Goal: Transaction & Acquisition: Purchase product/service

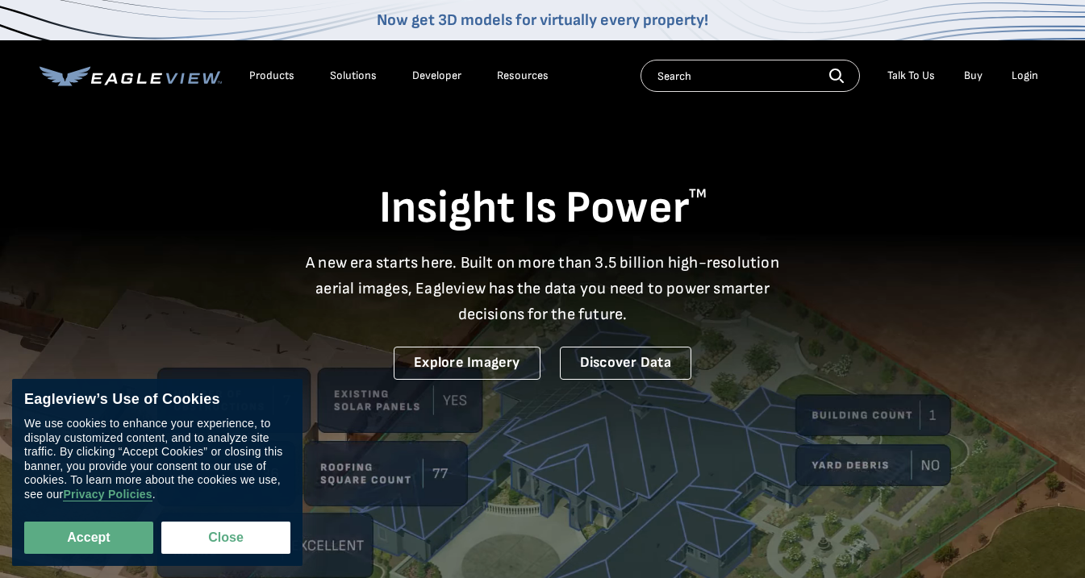
click at [1028, 76] on div "Login" at bounding box center [1025, 76] width 27 height 15
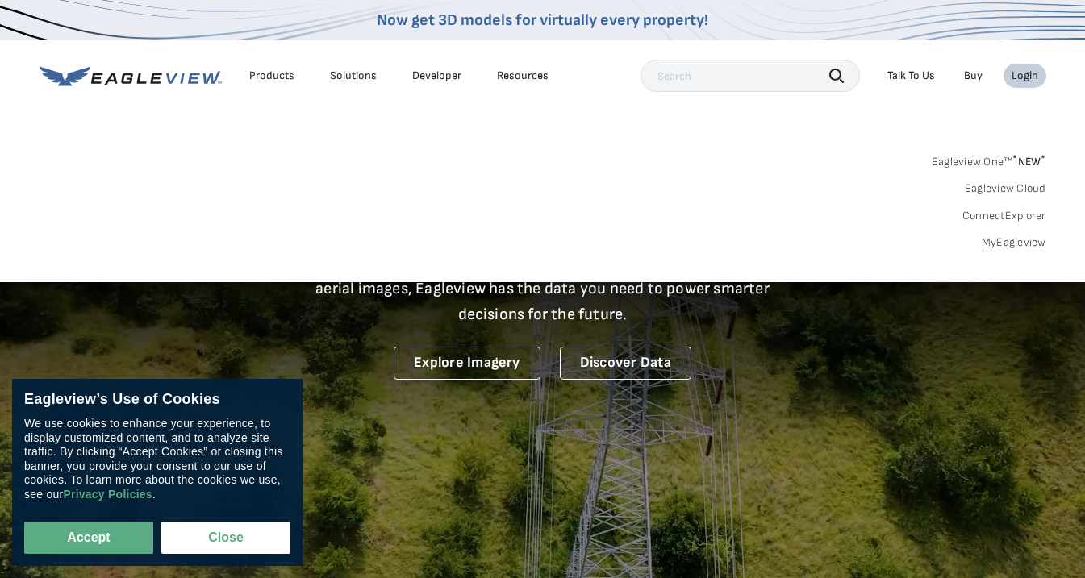
click at [994, 245] on link "MyEagleview" at bounding box center [1014, 243] width 65 height 15
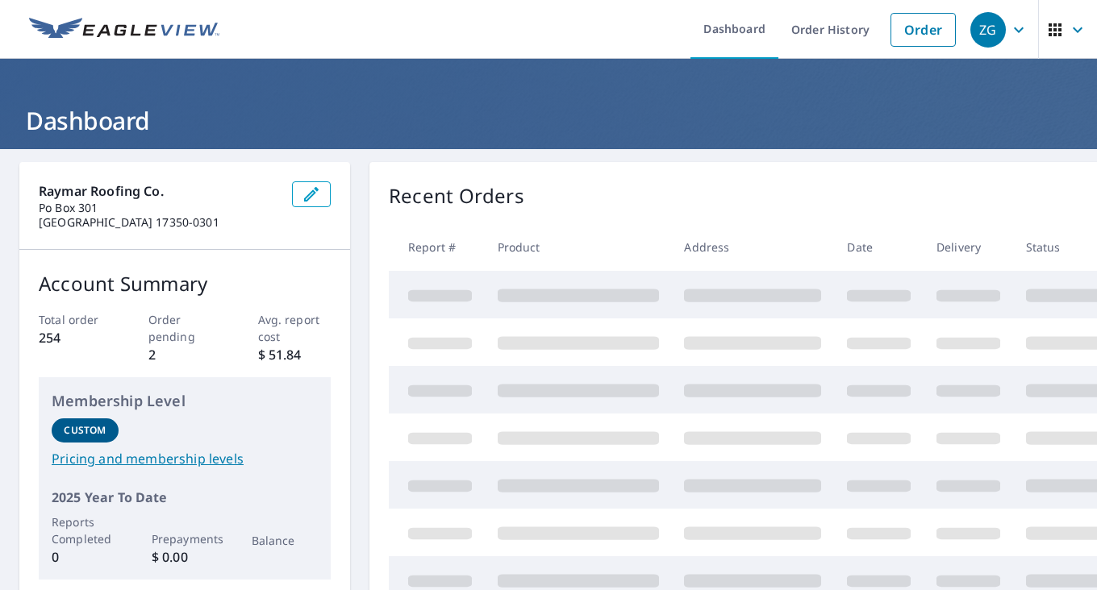
click at [924, 35] on link "Order" at bounding box center [923, 30] width 65 height 34
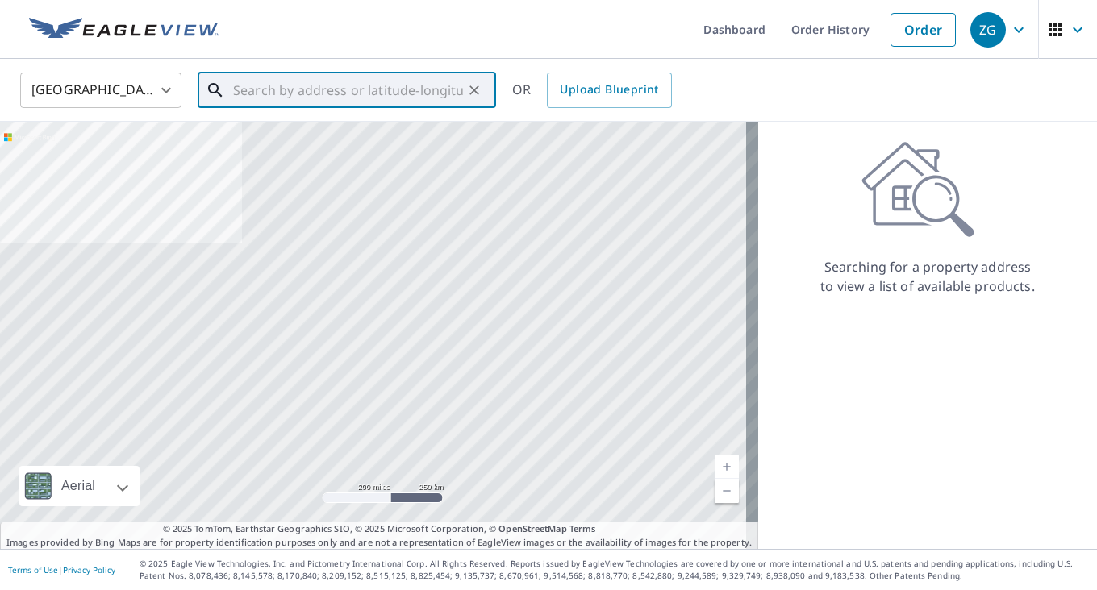
click at [449, 92] on input "text" at bounding box center [348, 90] width 230 height 45
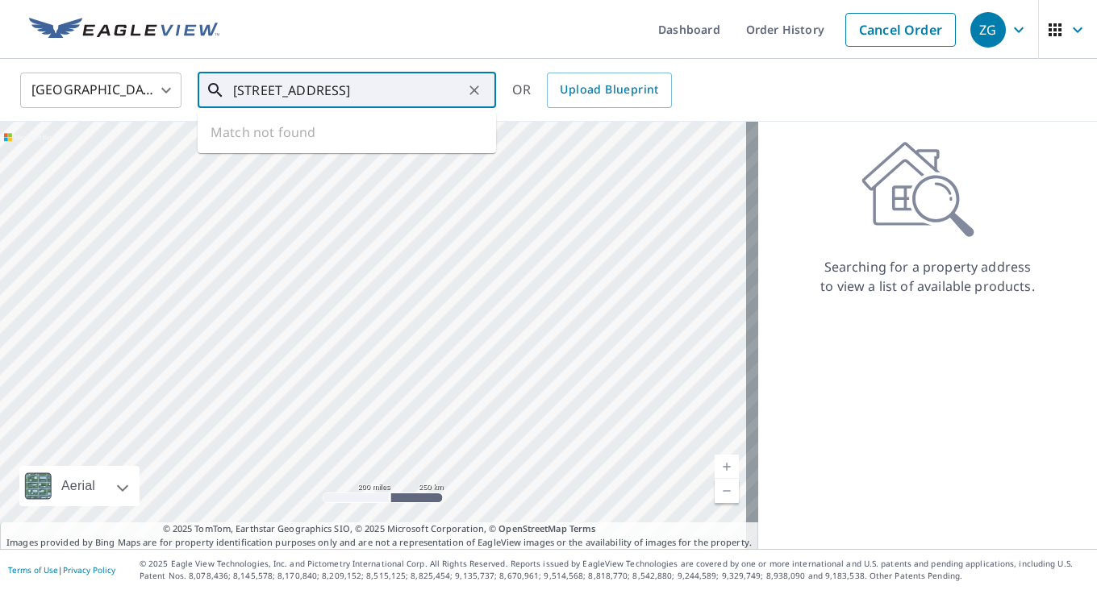
scroll to position [0, 35]
type input "1110 n brown dam rd new oxford pa 17350"
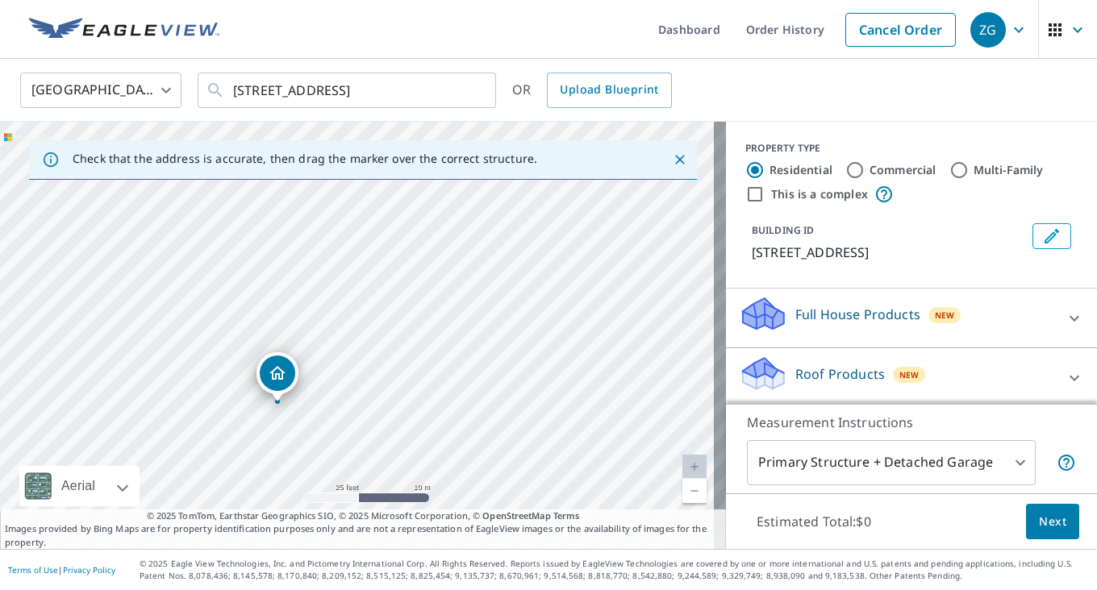
drag, startPoint x: 398, startPoint y: 413, endPoint x: 339, endPoint y: 268, distance: 157.0
click at [339, 268] on div "1110 Browns Dam Rd New Oxford, PA 17350" at bounding box center [363, 336] width 726 height 428
drag, startPoint x: 422, startPoint y: 285, endPoint x: 396, endPoint y: 336, distance: 57.0
click at [396, 336] on div "1110 Browns Dam Rd New Oxford, PA 17350" at bounding box center [363, 336] width 726 height 428
drag, startPoint x: 416, startPoint y: 314, endPoint x: 346, endPoint y: 469, distance: 170.0
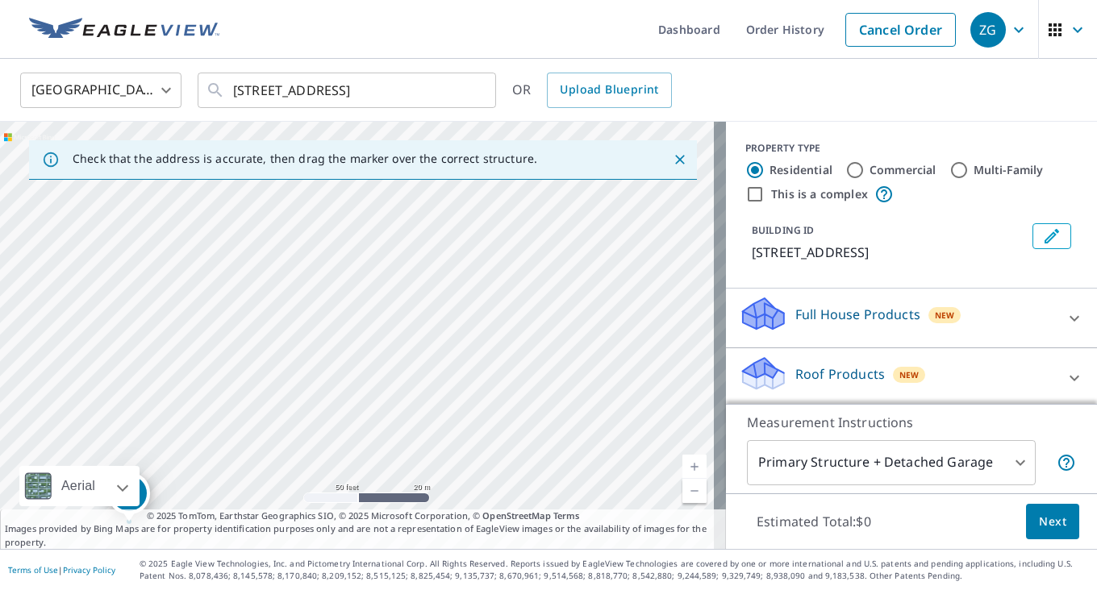
click at [346, 469] on div "1110 Browns Dam Rd New Oxford, PA 17350" at bounding box center [363, 336] width 726 height 428
drag, startPoint x: 329, startPoint y: 424, endPoint x: 390, endPoint y: 369, distance: 82.8
click at [390, 369] on div "1110 Browns Dam Rd New Oxford, PA 17350" at bounding box center [363, 336] width 726 height 428
drag, startPoint x: 197, startPoint y: 438, endPoint x: 461, endPoint y: 290, distance: 302.7
drag, startPoint x: 364, startPoint y: 302, endPoint x: 361, endPoint y: 290, distance: 12.5
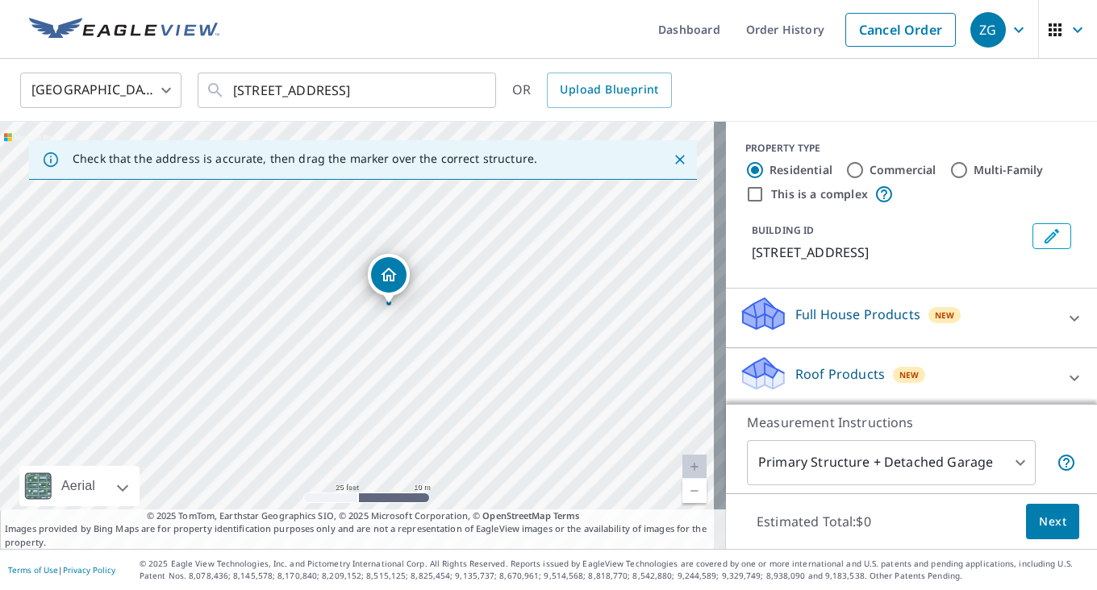
click at [948, 384] on div "Roof Products New" at bounding box center [897, 378] width 316 height 46
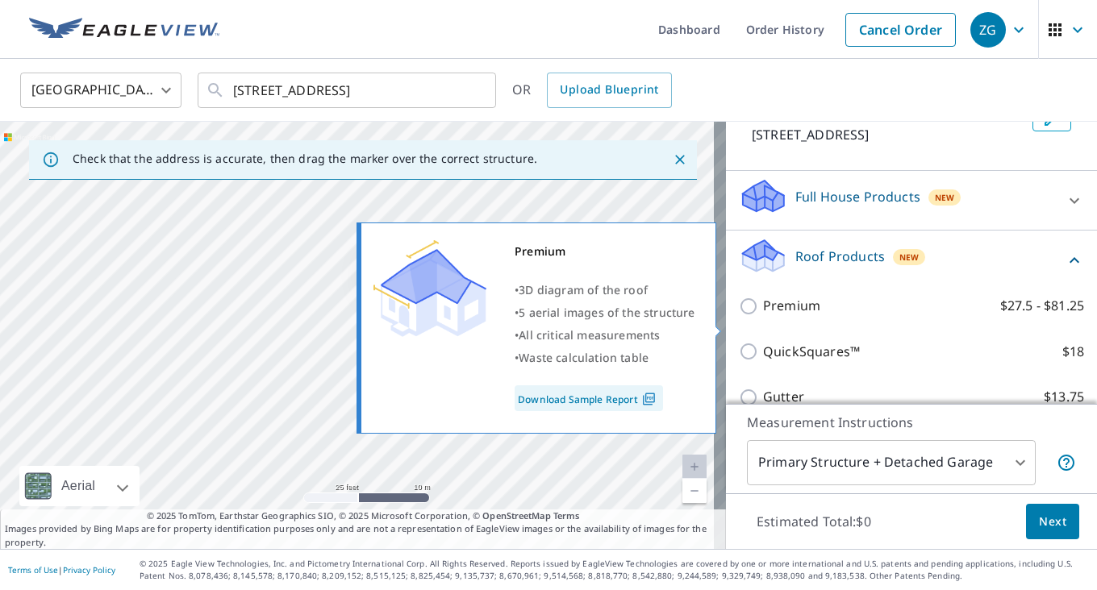
click at [925, 316] on label "Premium $27.5 - $81.25" at bounding box center [923, 306] width 321 height 20
click at [763, 316] on input "Premium $27.5 - $81.25" at bounding box center [751, 306] width 24 height 19
checkbox input "true"
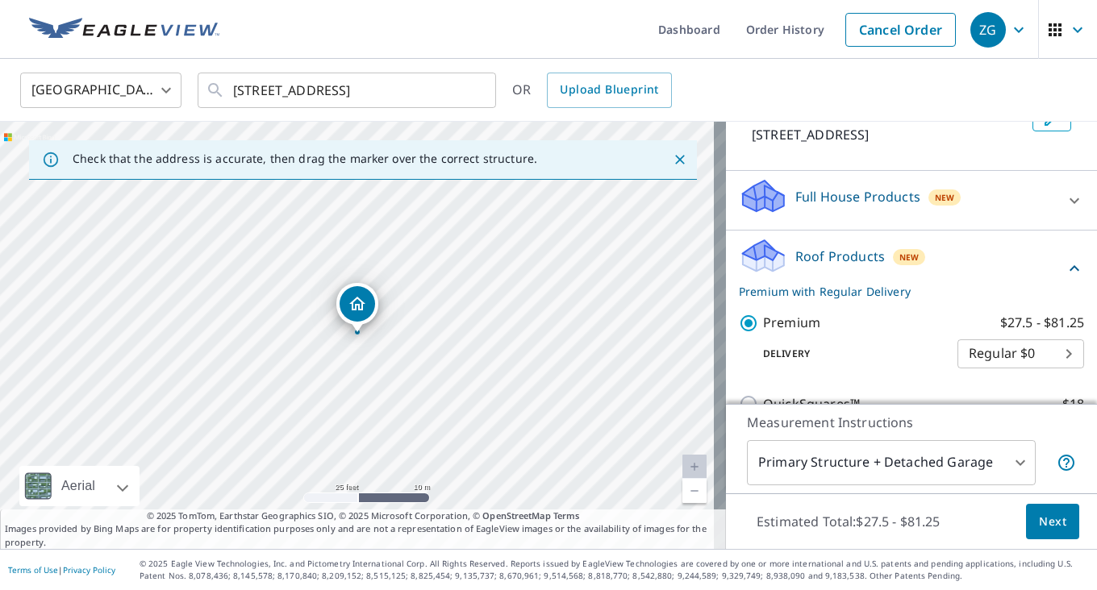
click at [1044, 522] on span "Next" at bounding box center [1052, 522] width 27 height 20
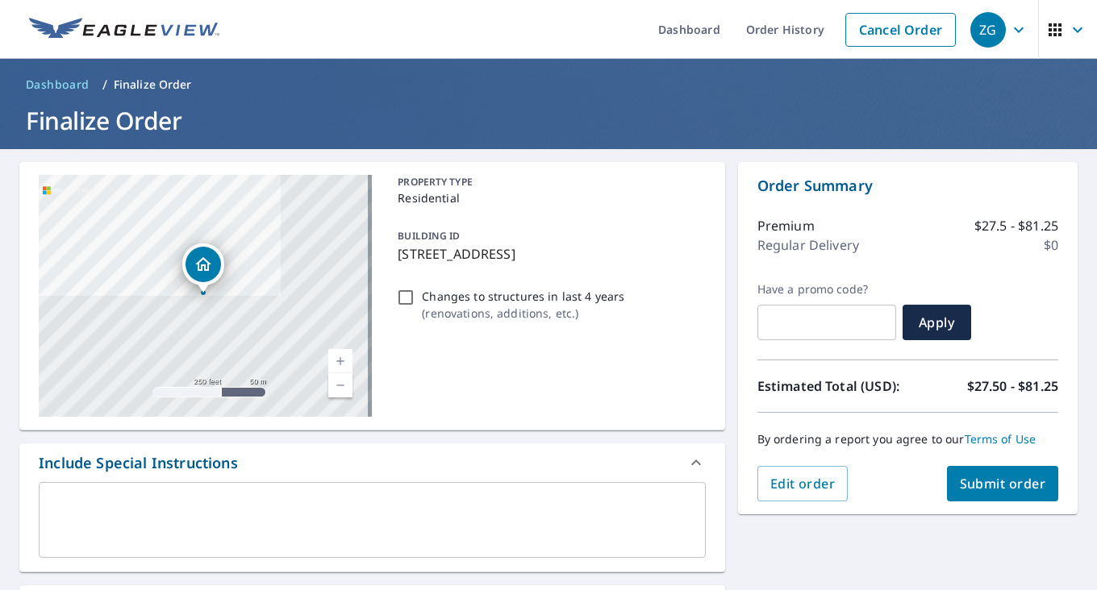
click at [998, 480] on span "Submit order" at bounding box center [1003, 484] width 86 height 18
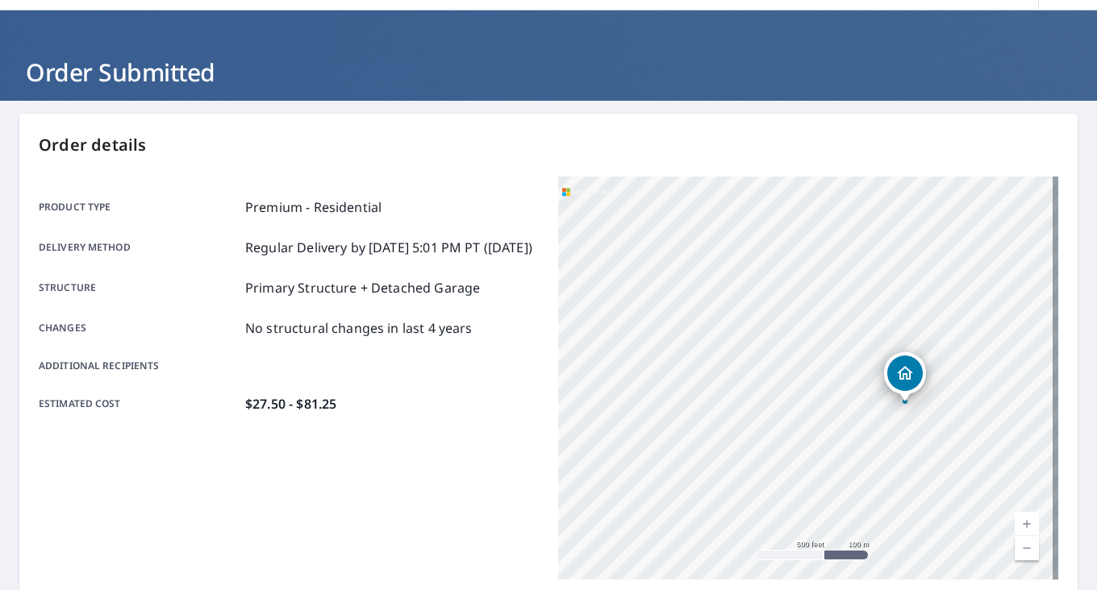
scroll to position [48, 0]
